Goal: Complete application form

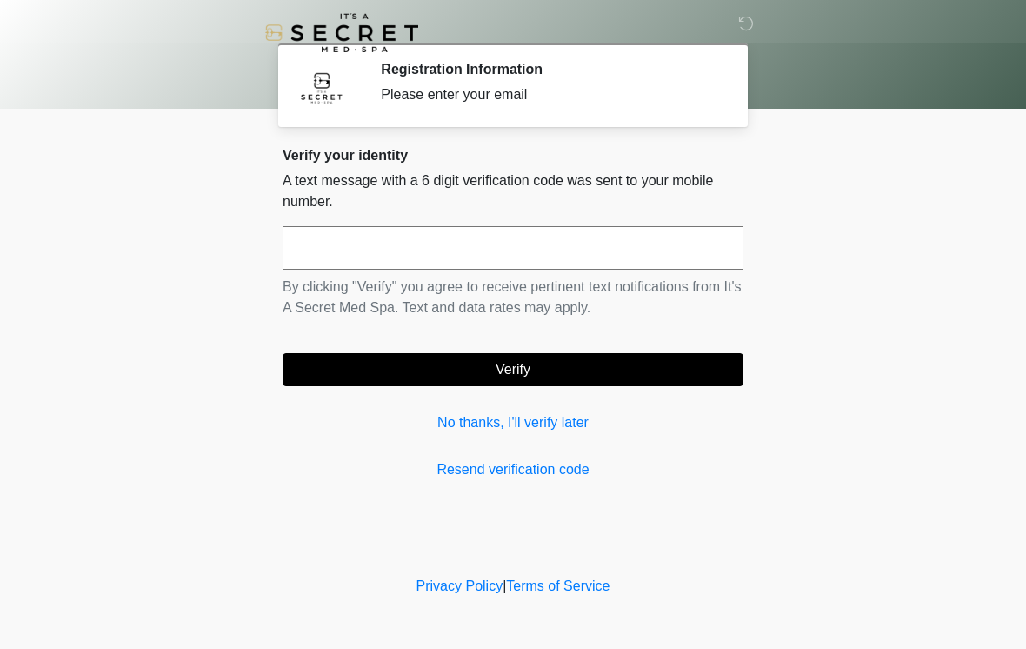
click at [492, 243] on input "text" at bounding box center [513, 247] width 461 height 43
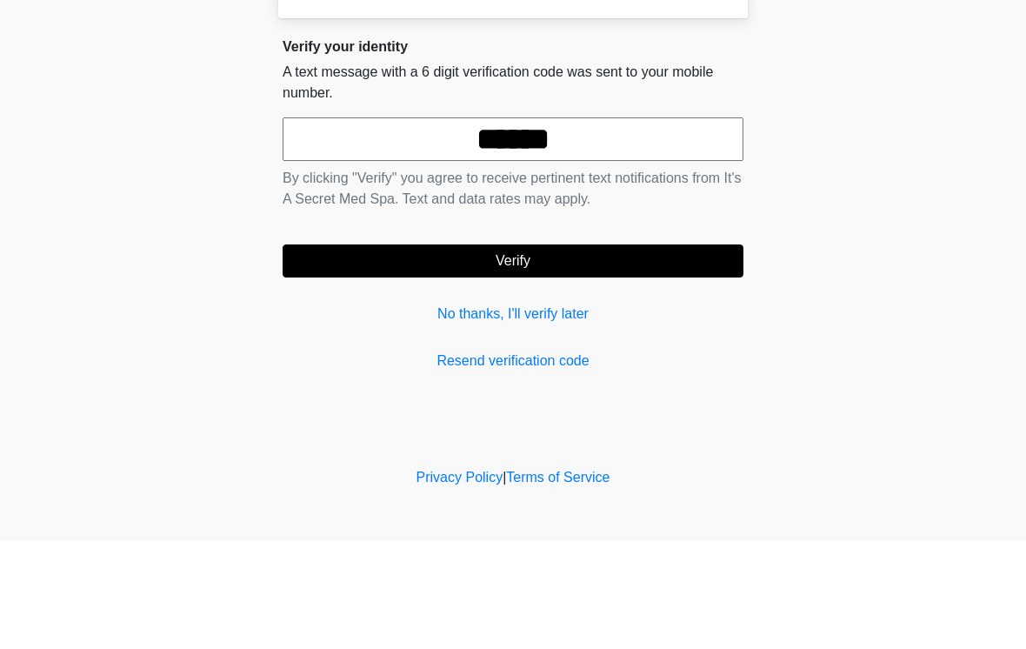
type input "******"
click at [540, 353] on button "Verify" at bounding box center [513, 369] width 461 height 33
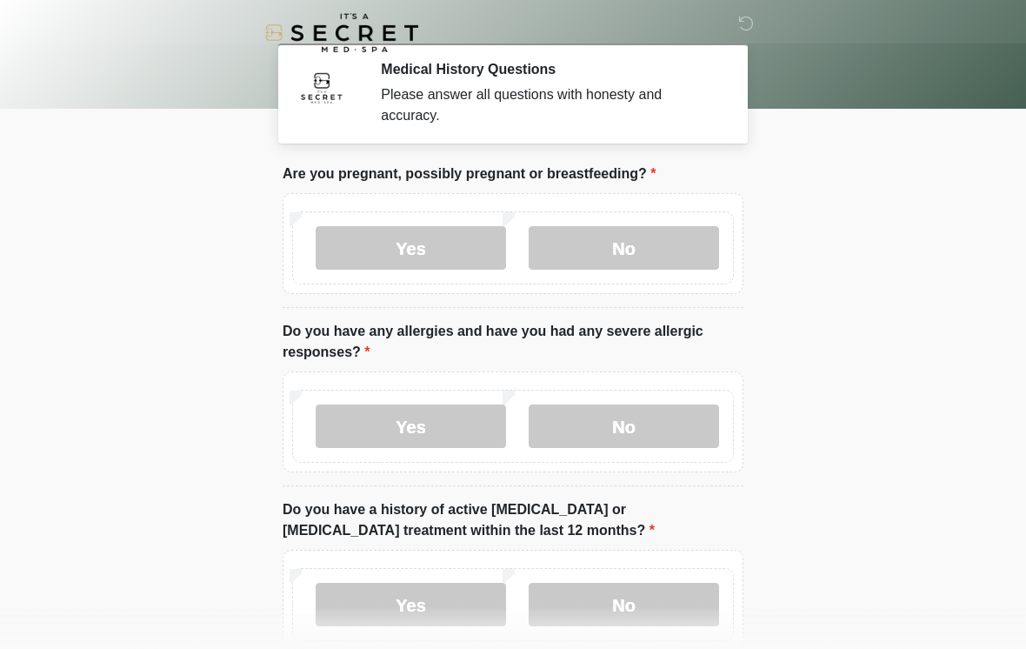
click at [629, 253] on label "No" at bounding box center [624, 247] width 190 height 43
click at [636, 414] on label "No" at bounding box center [624, 425] width 190 height 43
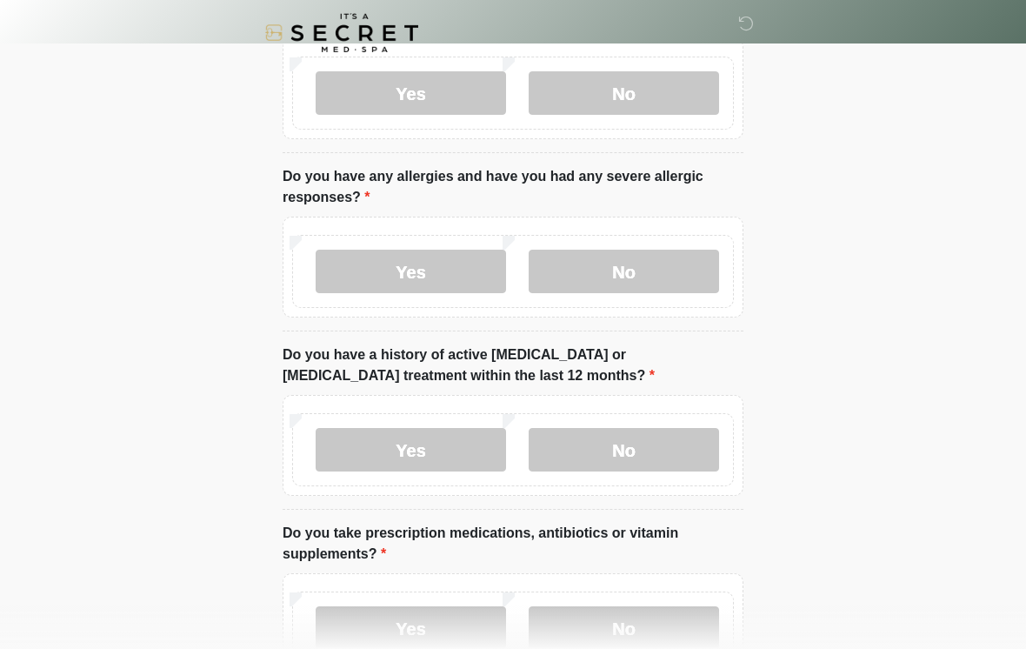
click at [637, 447] on label "No" at bounding box center [624, 449] width 190 height 43
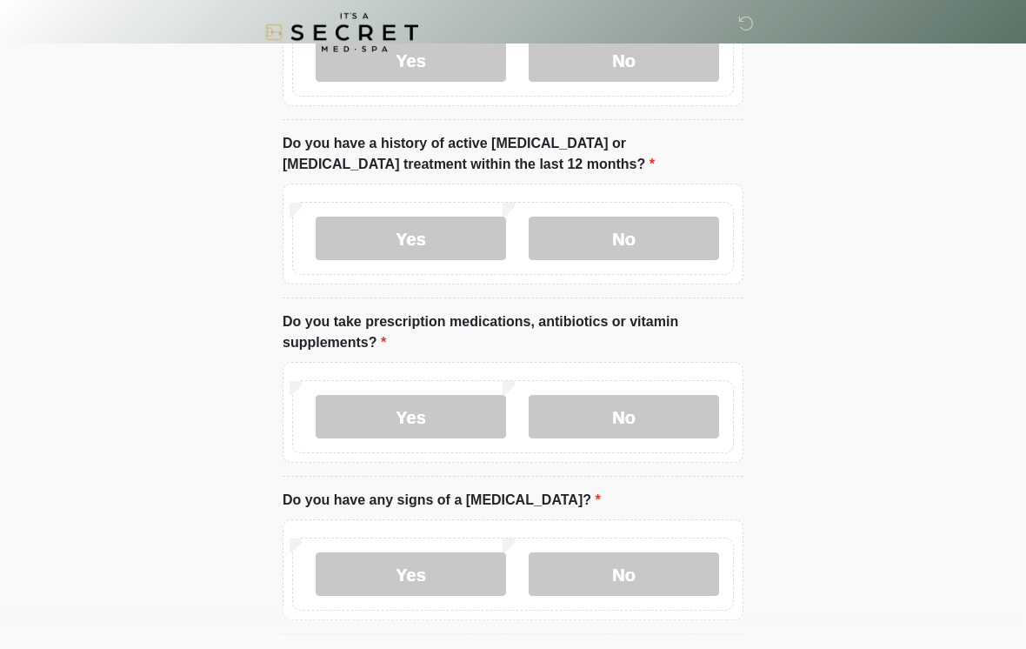
scroll to position [370, 0]
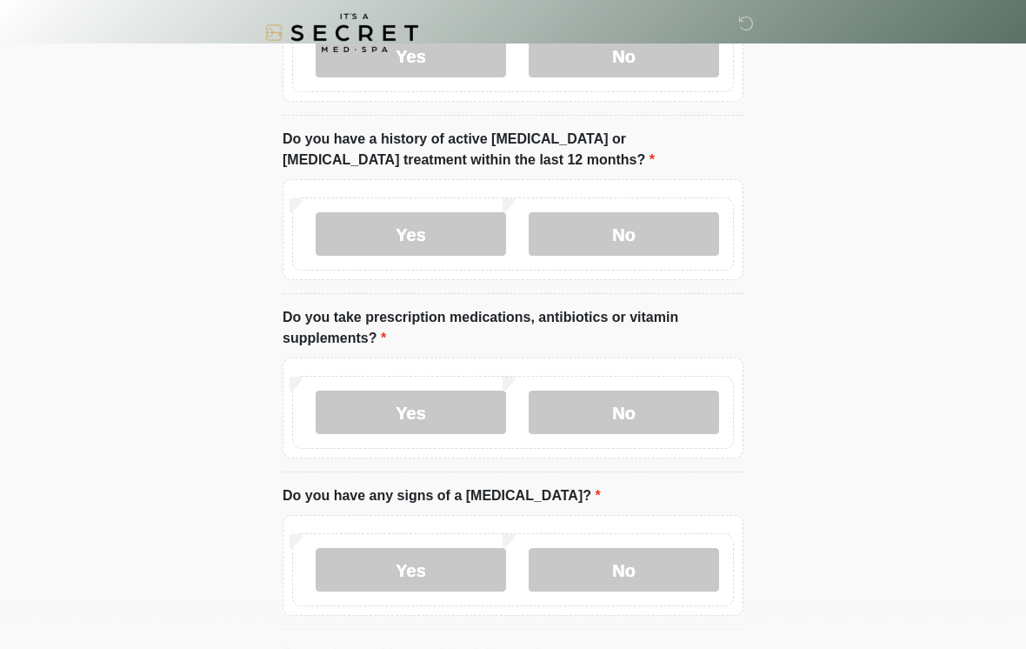
click at [636, 413] on label "No" at bounding box center [624, 411] width 190 height 43
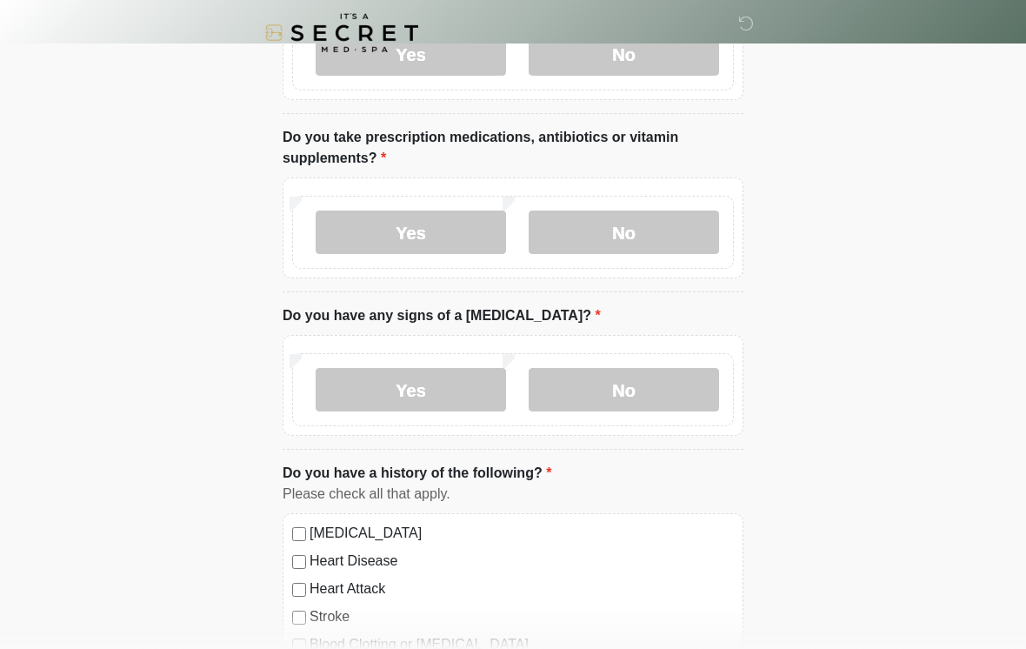
scroll to position [556, 0]
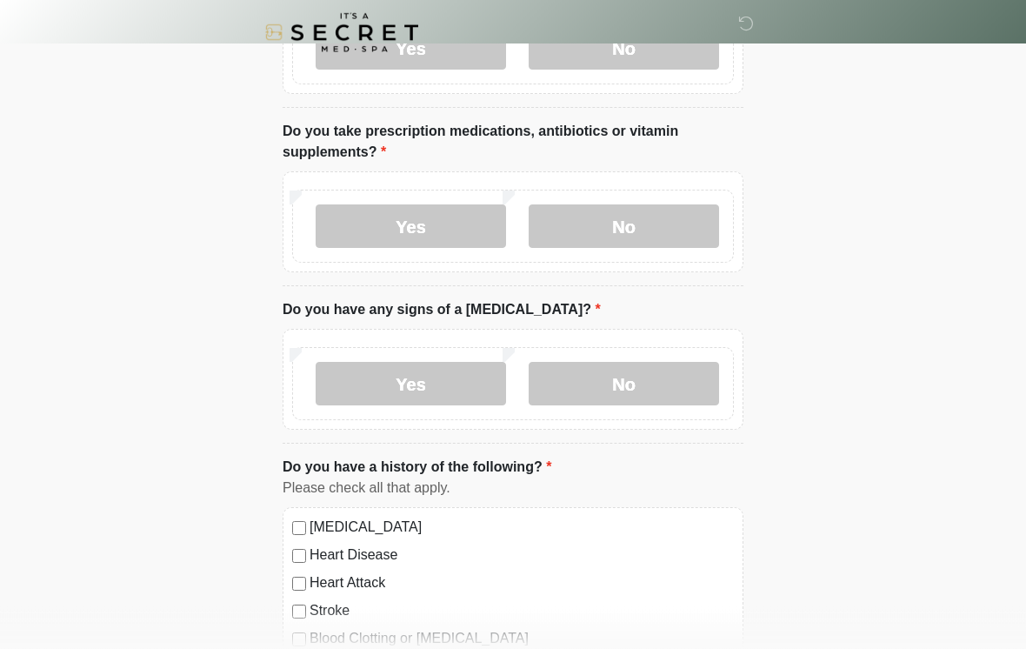
click at [663, 385] on label "No" at bounding box center [624, 384] width 190 height 43
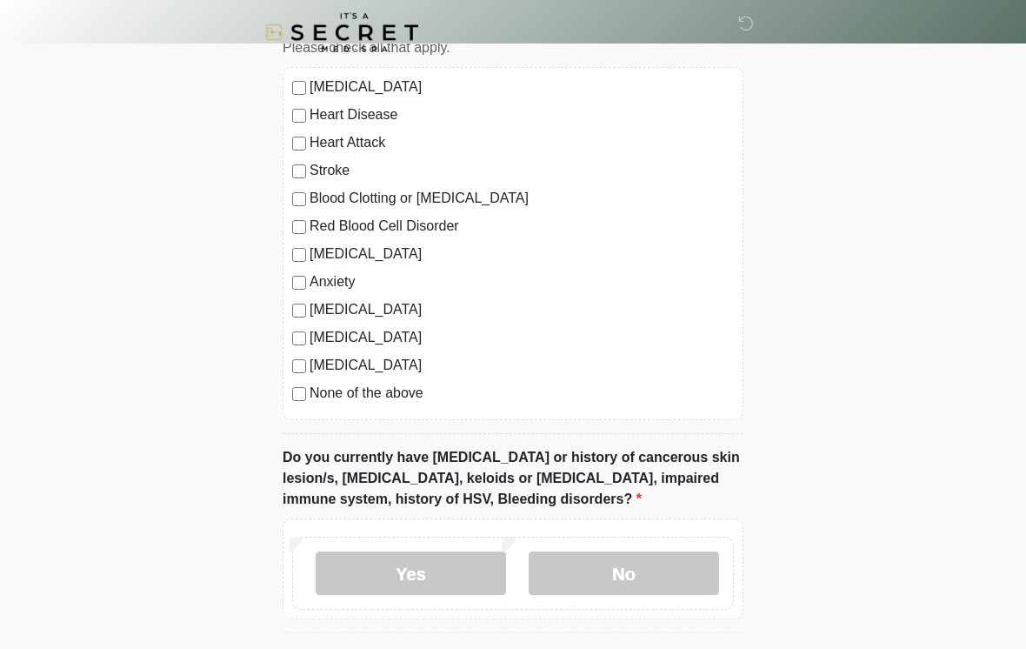
scroll to position [1006, 0]
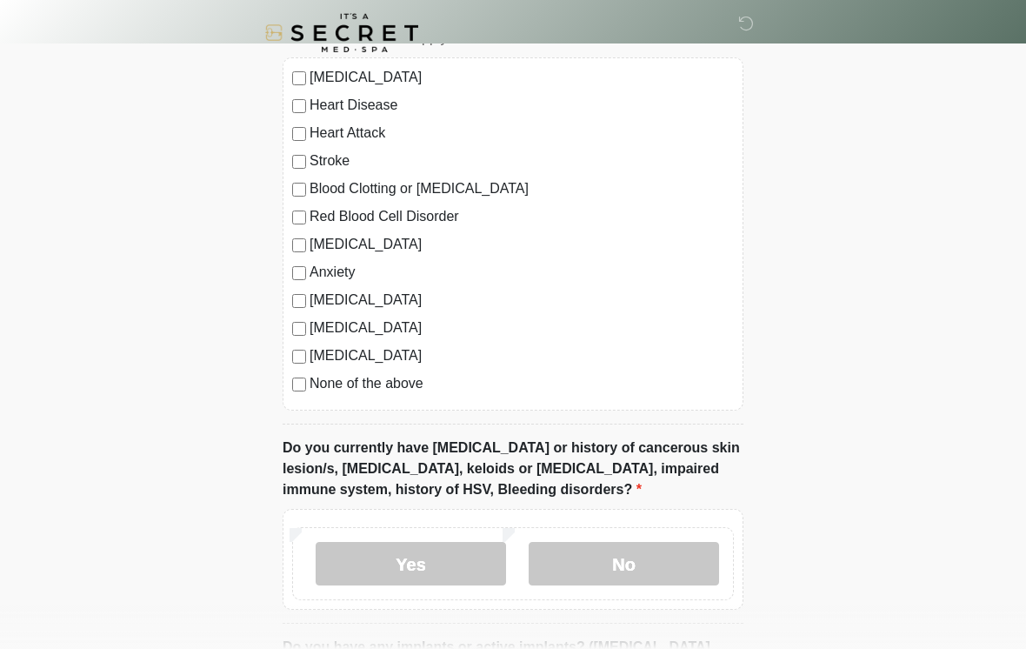
click at [405, 383] on label "None of the above" at bounding box center [522, 383] width 424 height 21
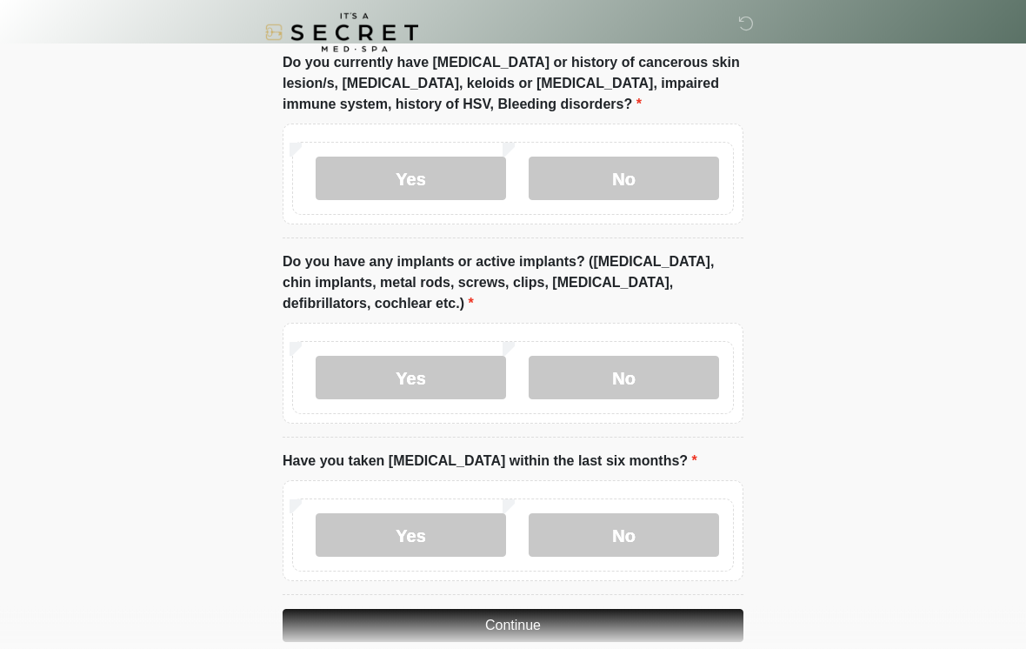
scroll to position [1398, 0]
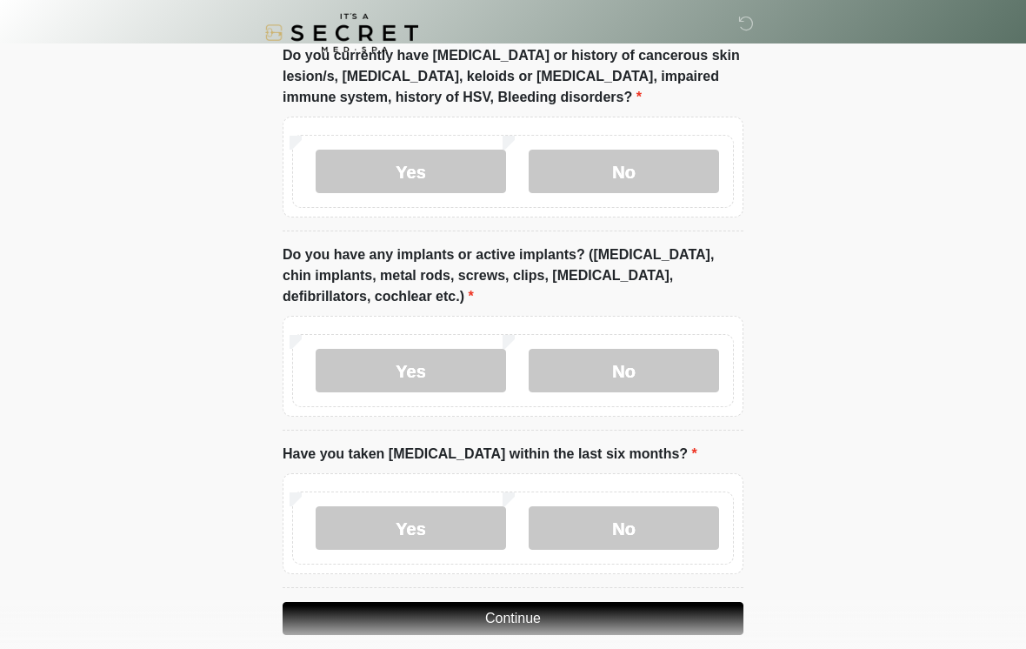
click at [644, 175] on label "No" at bounding box center [624, 171] width 190 height 43
click at [648, 357] on label "No" at bounding box center [624, 370] width 190 height 43
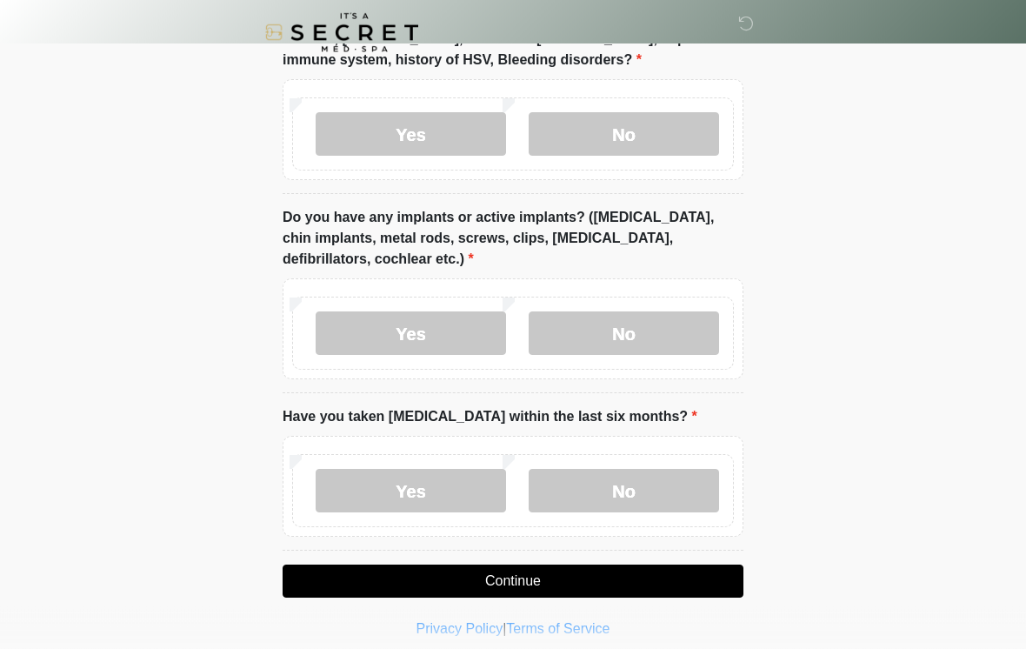
scroll to position [1448, 0]
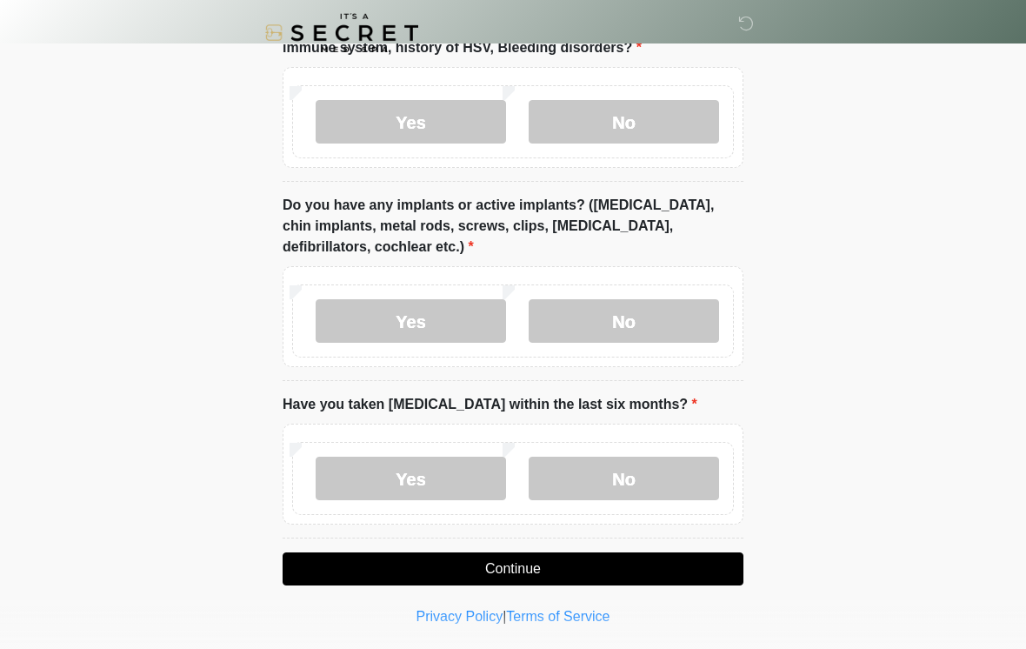
click at [633, 477] on label "No" at bounding box center [624, 477] width 190 height 43
click at [525, 570] on button "Continue" at bounding box center [513, 568] width 461 height 33
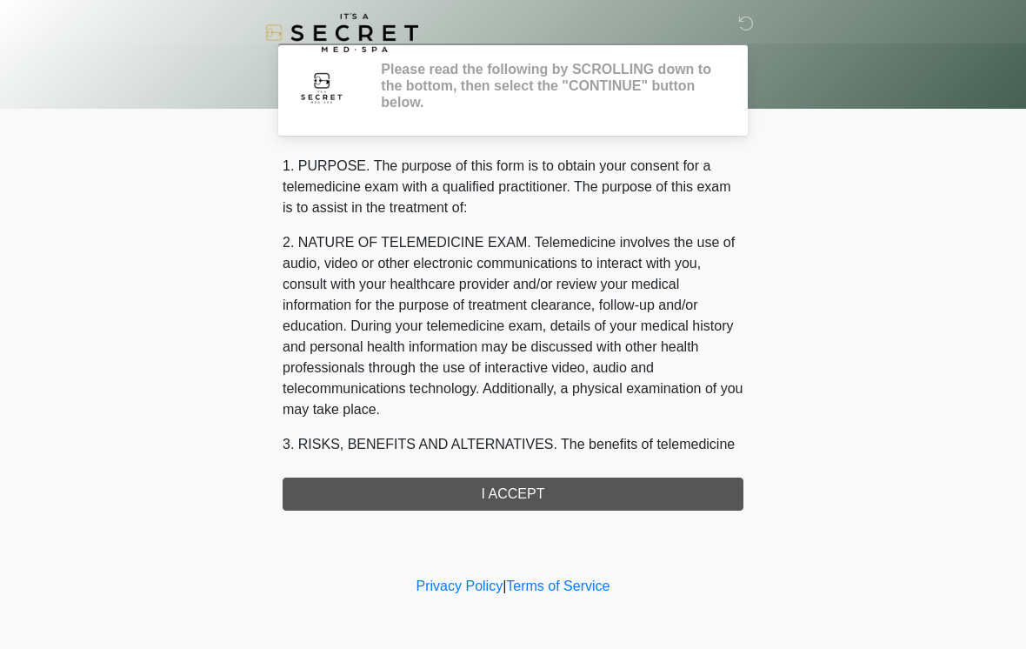
scroll to position [0, 0]
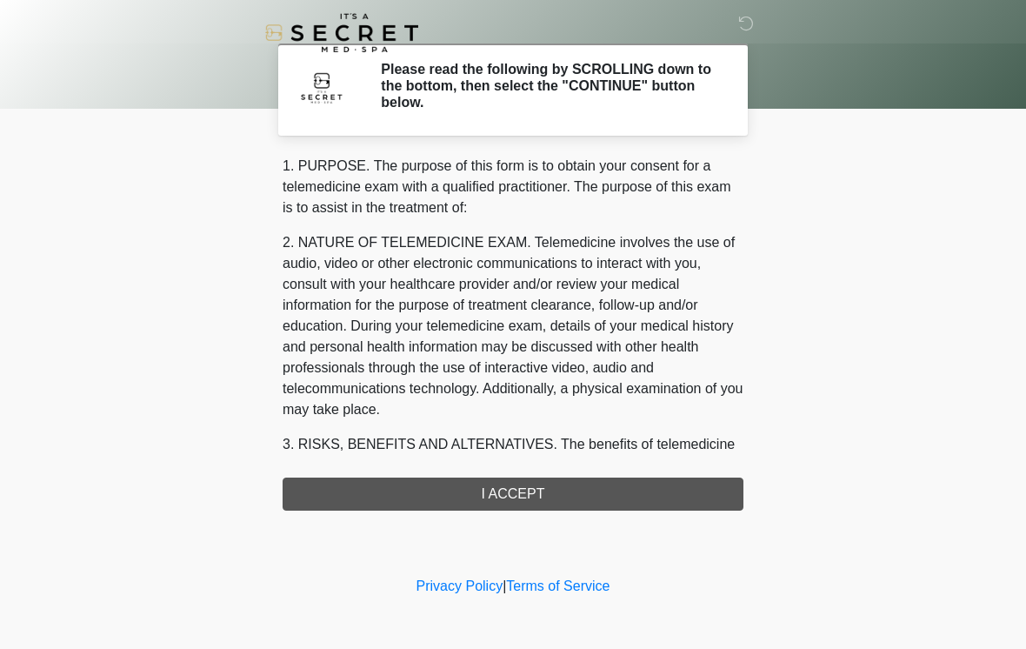
click at [545, 495] on div "1. PURPOSE. The purpose of this form is to obtain your consent for a telemedici…" at bounding box center [513, 333] width 461 height 355
click at [536, 493] on div "1. PURPOSE. The purpose of this form is to obtain your consent for a telemedici…" at bounding box center [513, 333] width 461 height 355
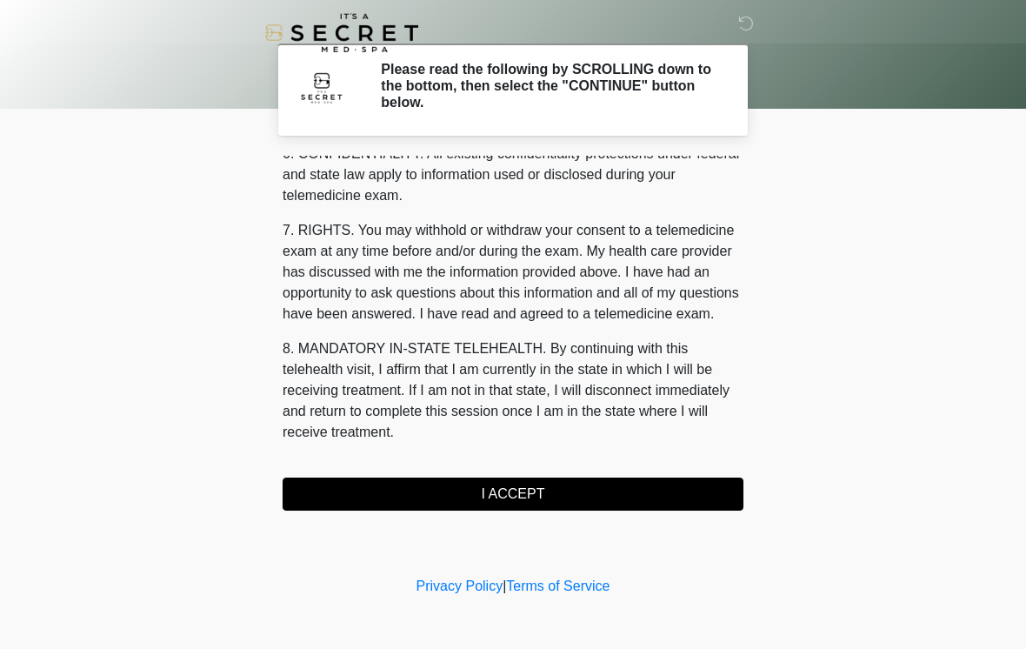
scroll to position [708, 0]
click at [530, 492] on button "I ACCEPT" at bounding box center [513, 493] width 461 height 33
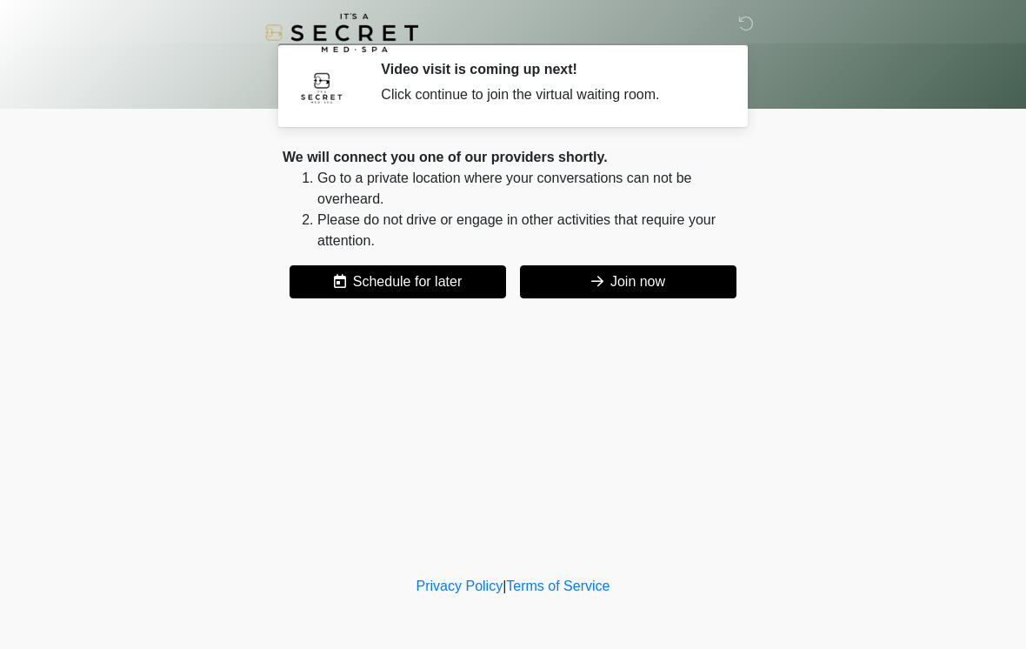
click at [653, 273] on button "Join now" at bounding box center [628, 281] width 217 height 33
